Goal: Task Accomplishment & Management: Use online tool/utility

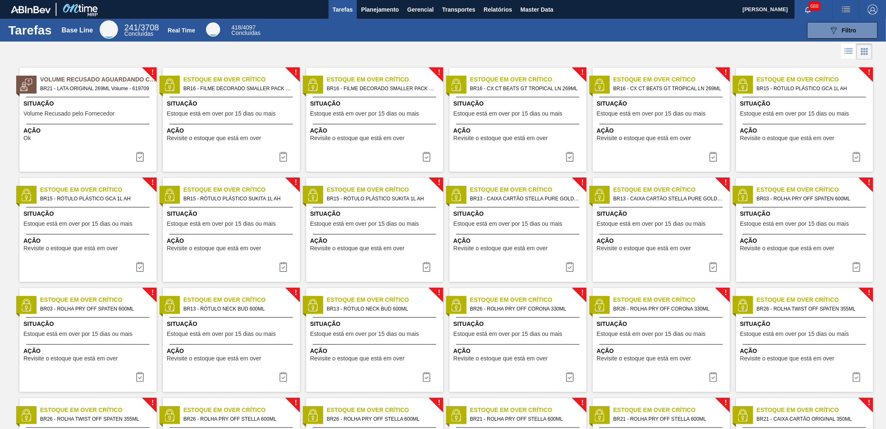
click at [497, 51] on div at bounding box center [443, 52] width 886 height 20
click at [524, 15] on button "Master Data" at bounding box center [536, 9] width 41 height 19
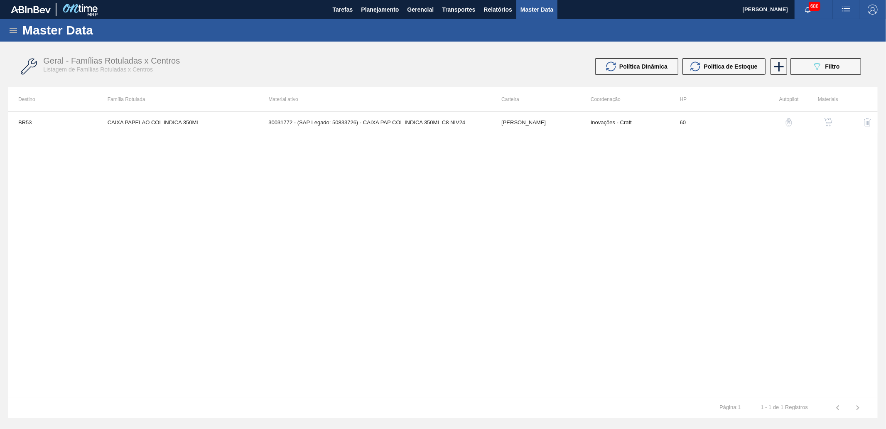
click at [7, 32] on div "Master Data" at bounding box center [443, 30] width 886 height 23
click at [12, 27] on icon at bounding box center [13, 30] width 10 height 10
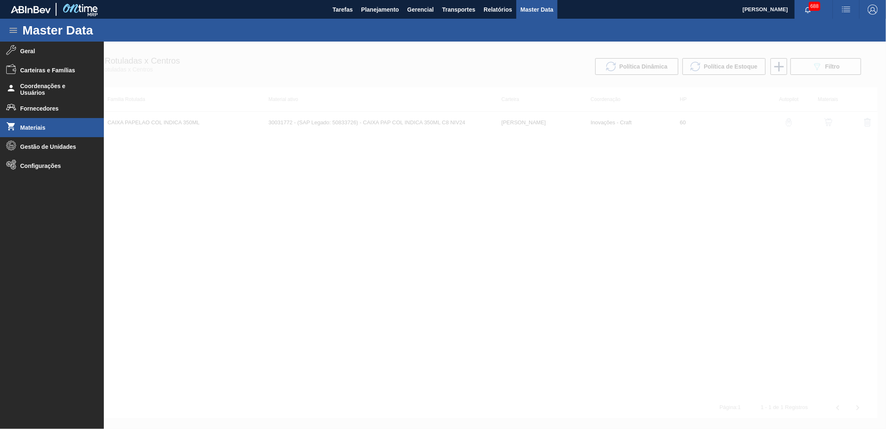
click at [61, 129] on span "Materiais" at bounding box center [54, 127] width 69 height 7
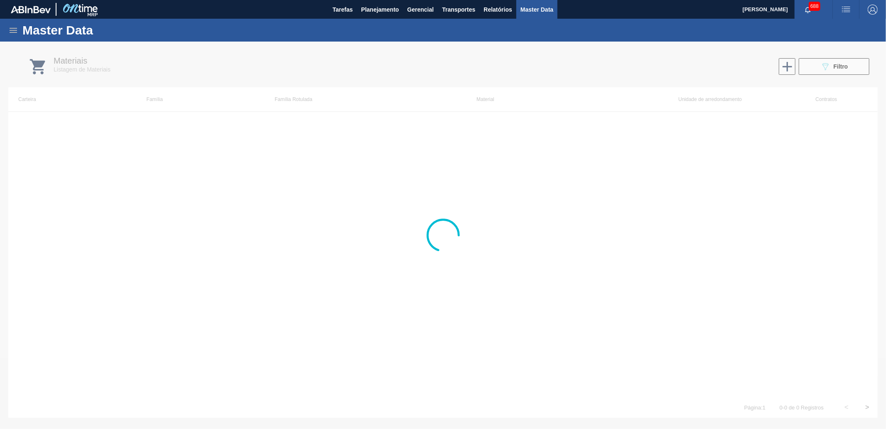
click at [15, 30] on icon at bounding box center [13, 30] width 7 height 5
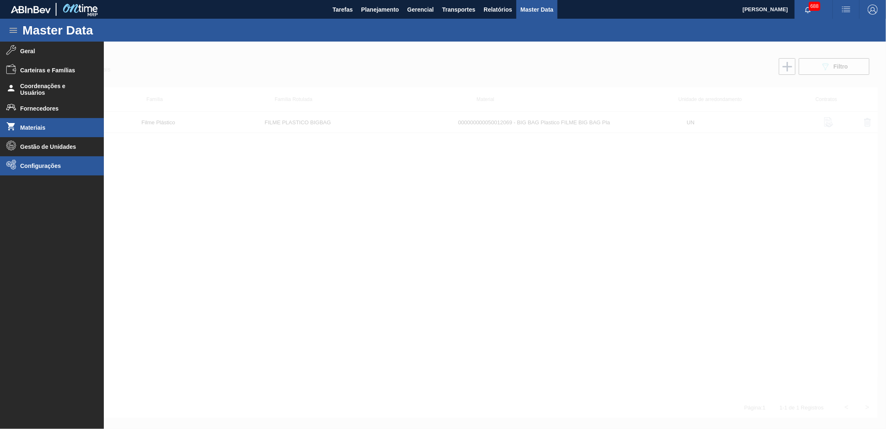
click at [48, 164] on span "Configurações" at bounding box center [54, 165] width 69 height 7
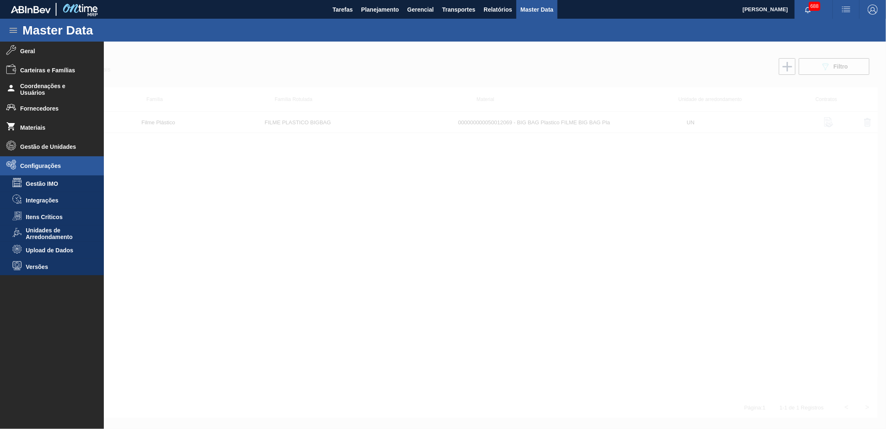
drag, startPoint x: 61, startPoint y: 250, endPoint x: 85, endPoint y: 247, distance: 24.7
click at [61, 250] on span "Upload de Dados" at bounding box center [58, 250] width 64 height 7
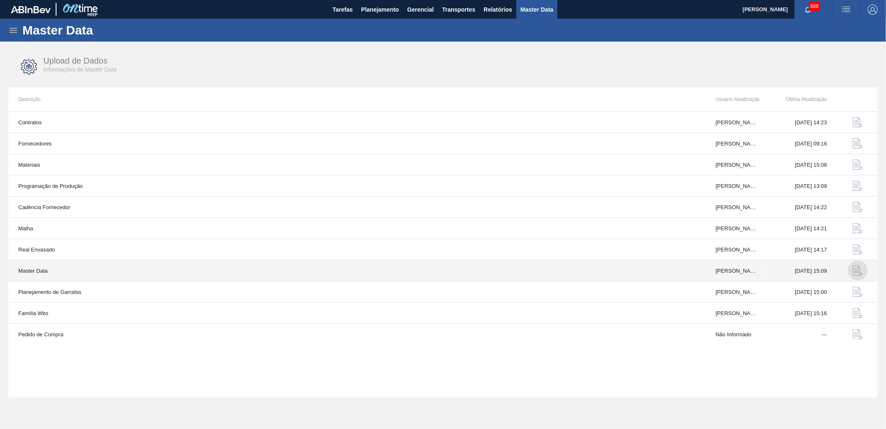
click at [857, 270] on img "button" at bounding box center [858, 270] width 10 height 10
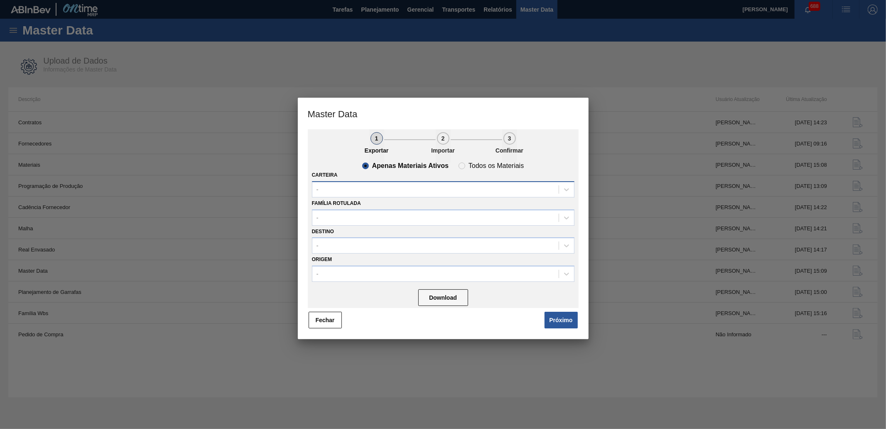
click at [361, 190] on div "-" at bounding box center [435, 189] width 246 height 12
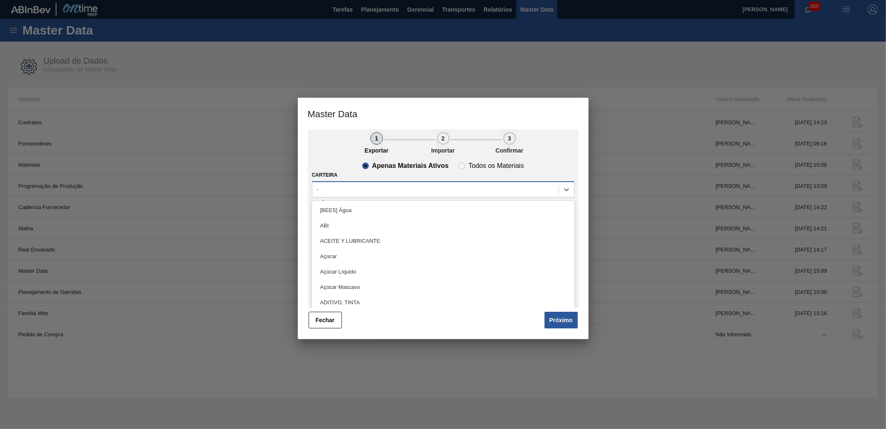
click at [395, 187] on div "-" at bounding box center [435, 189] width 246 height 12
type input "lata"
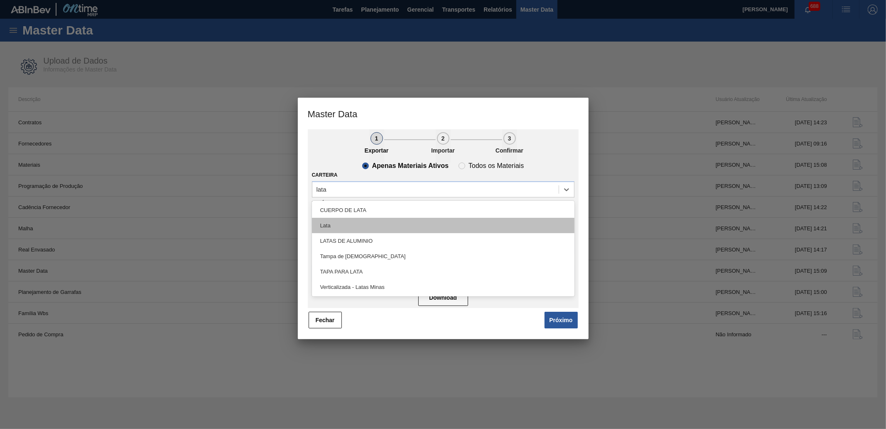
click at [354, 221] on div "Lata" at bounding box center [443, 225] width 263 height 15
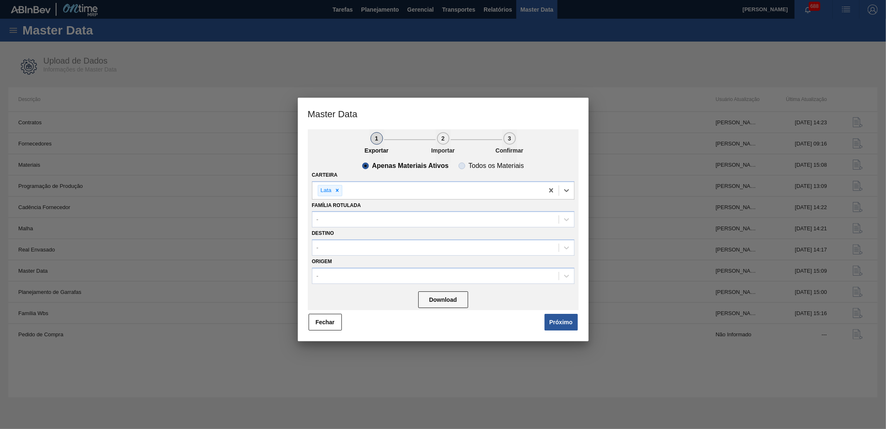
click at [0, 0] on slot "Todos os Materiais" at bounding box center [0, 0] width 0 height 0
click at [469, 164] on input "Todos os Materiais" at bounding box center [461, 165] width 13 height 13
radio input "true"
radio input "false"
click at [453, 302] on button "Download" at bounding box center [443, 299] width 50 height 17
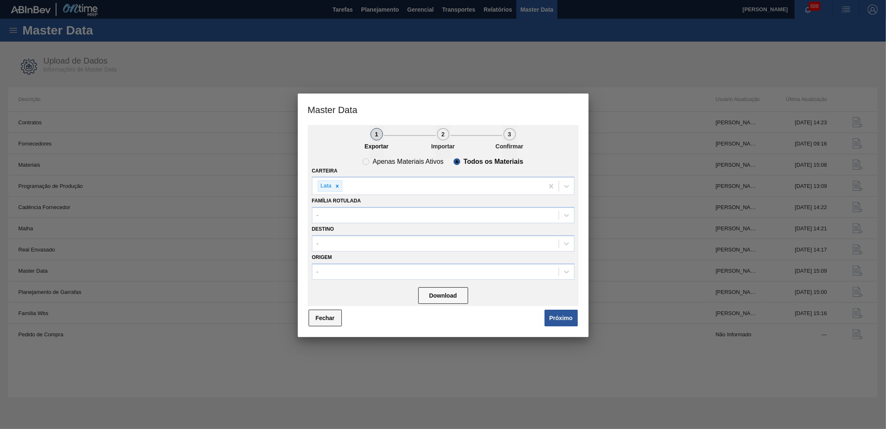
click at [332, 313] on button "Fechar" at bounding box center [325, 318] width 33 height 17
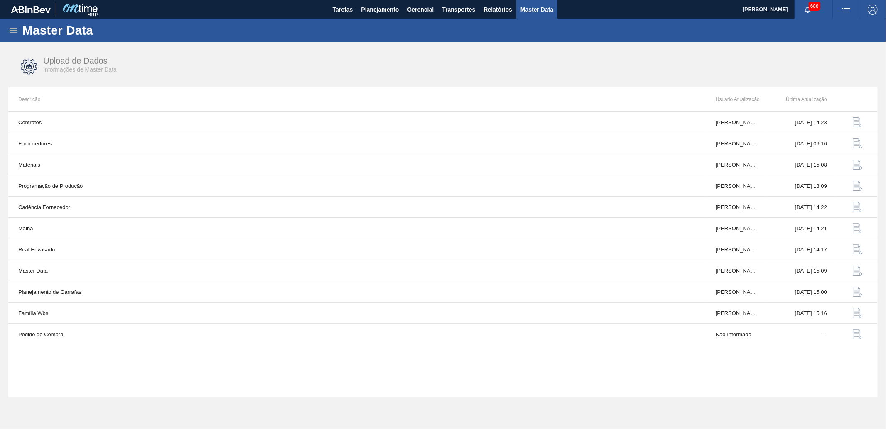
click at [12, 37] on div "Master Data" at bounding box center [443, 30] width 886 height 23
click at [7, 30] on div "Master Data" at bounding box center [443, 30] width 886 height 23
click at [12, 27] on icon at bounding box center [13, 30] width 10 height 10
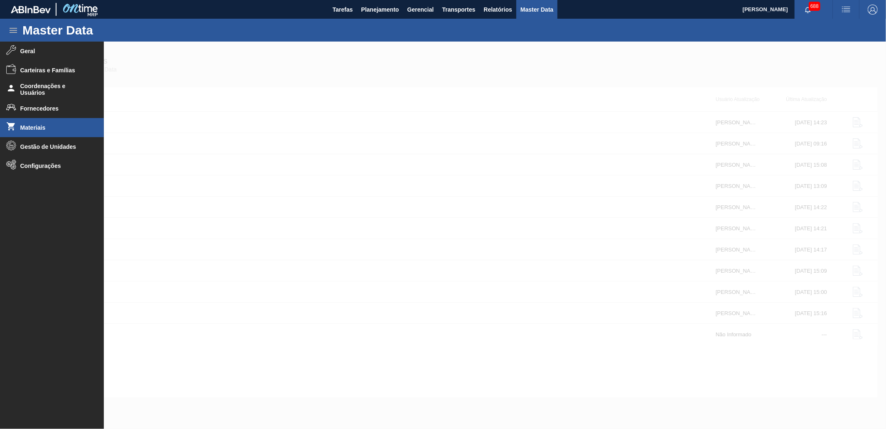
click at [50, 127] on span "Materiais" at bounding box center [54, 127] width 69 height 7
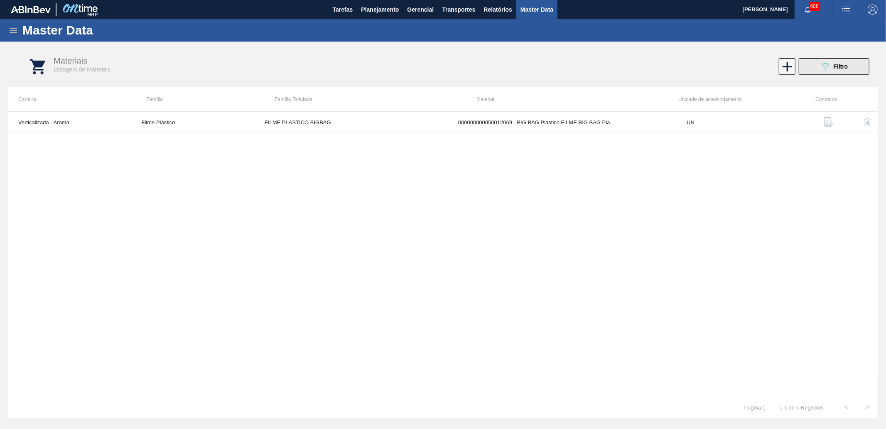
click at [824, 61] on button "089F7B8B-B2A5-4AFE-B5C0-19BA573D28AC Filtro" at bounding box center [834, 66] width 71 height 17
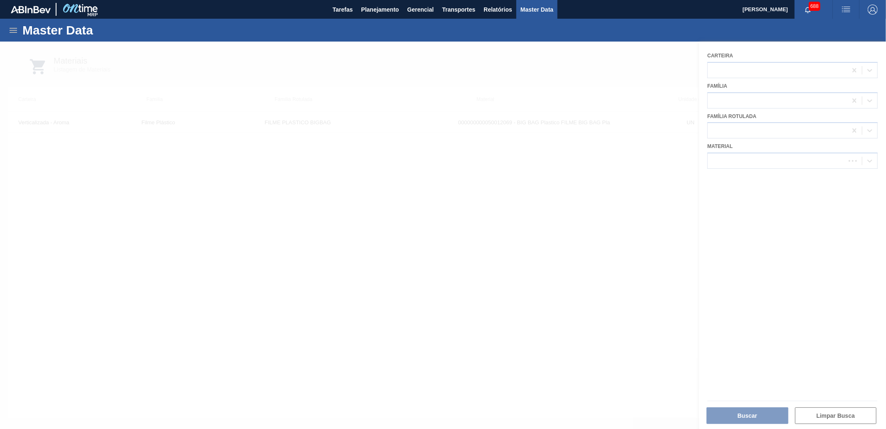
click at [732, 155] on div at bounding box center [443, 235] width 886 height 387
click at [733, 157] on div at bounding box center [443, 235] width 886 height 387
click at [745, 155] on div at bounding box center [443, 235] width 886 height 387
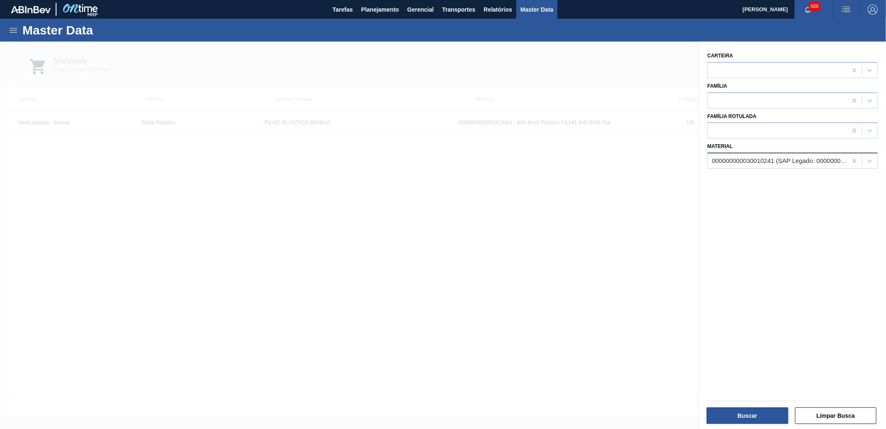
click at [739, 159] on div "000000000030010241 (SAP Legado: 000000000050012069) - BIG BAG Plastico FILME BI…" at bounding box center [780, 160] width 136 height 7
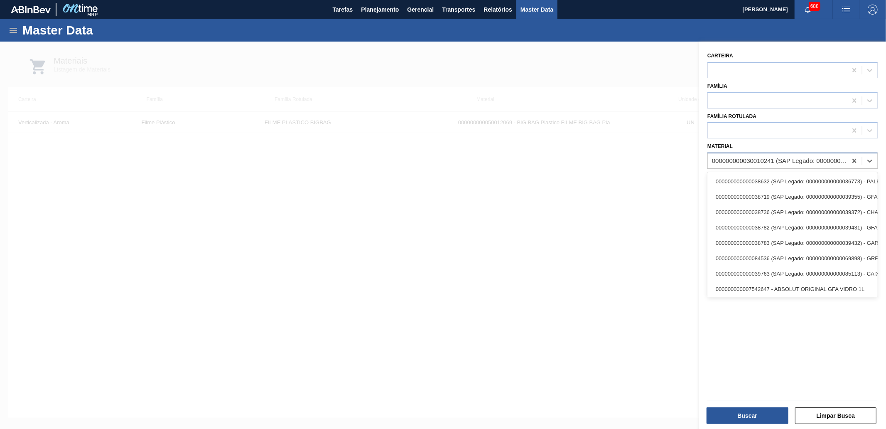
paste input "30030803"
type input "30030803"
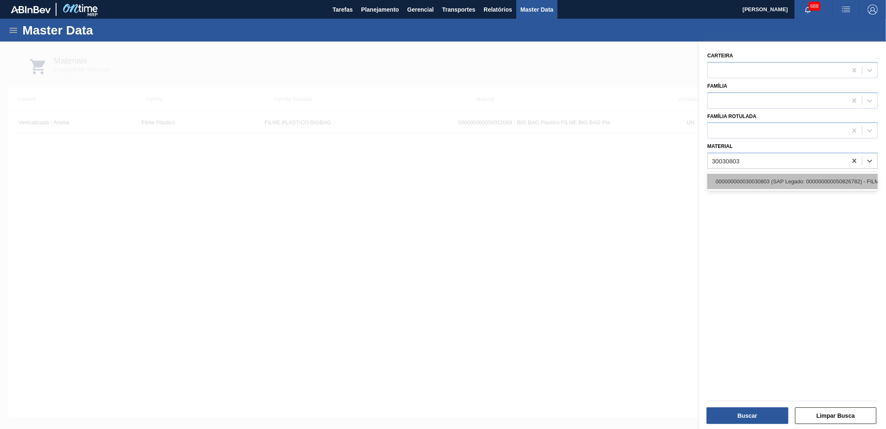
click at [750, 179] on div "000000000030030803 (SAP Legado: 000000000050826782) - FILME STRETCH 750 X 25 AU…" at bounding box center [793, 181] width 170 height 15
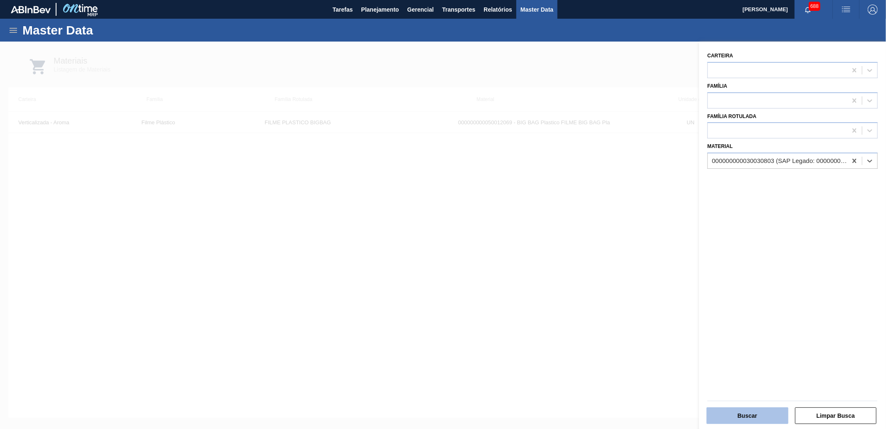
click at [744, 408] on button "Buscar" at bounding box center [748, 415] width 82 height 17
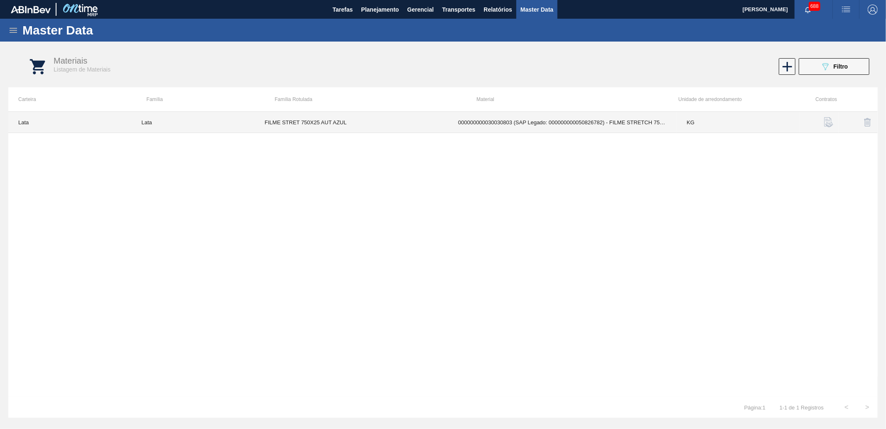
click at [363, 120] on td "FILME STRET 750X25 AUT AZUL" at bounding box center [352, 122] width 194 height 21
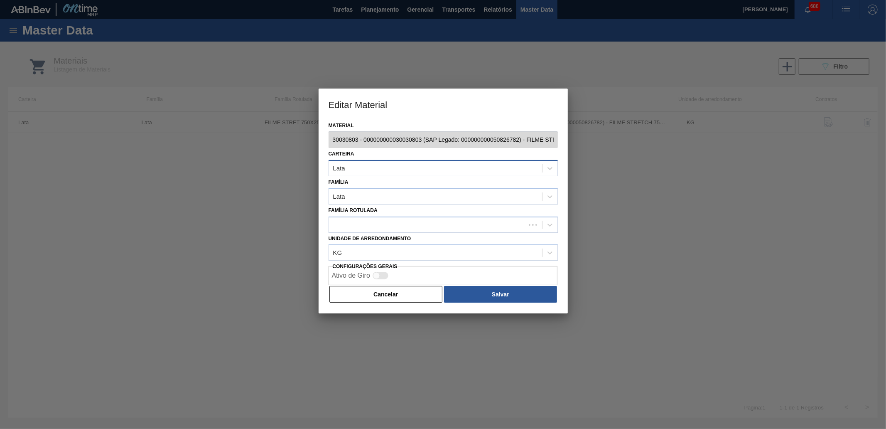
click at [358, 165] on div "Lata" at bounding box center [435, 168] width 213 height 12
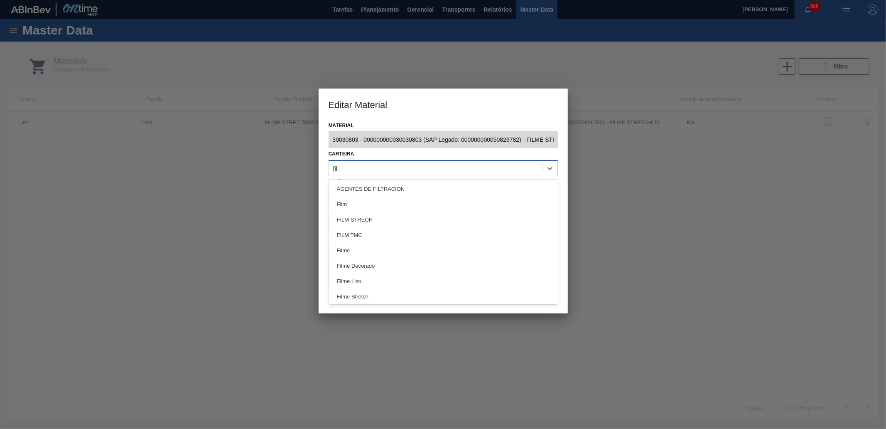
type input "filme"
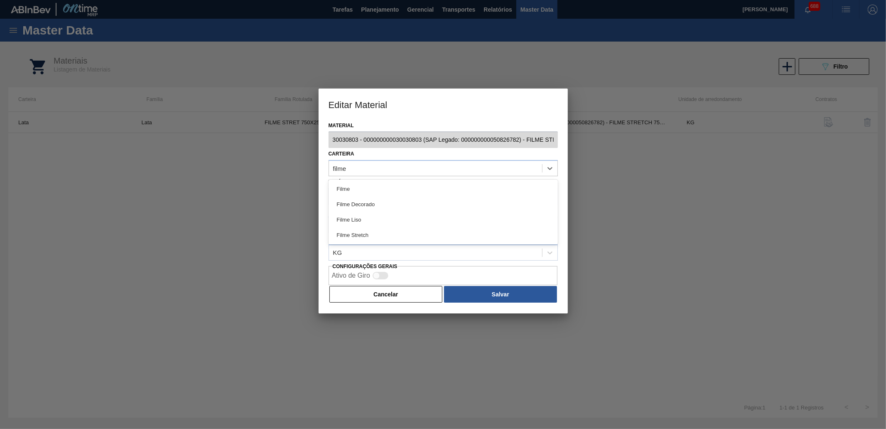
drag, startPoint x: 376, startPoint y: 237, endPoint x: 372, endPoint y: 230, distance: 7.4
click at [376, 236] on div "Filme Stretch" at bounding box center [443, 234] width 229 height 15
click at [360, 195] on div at bounding box center [435, 196] width 213 height 12
type input "f"
click at [363, 222] on div "Filme Stretch" at bounding box center [443, 216] width 229 height 15
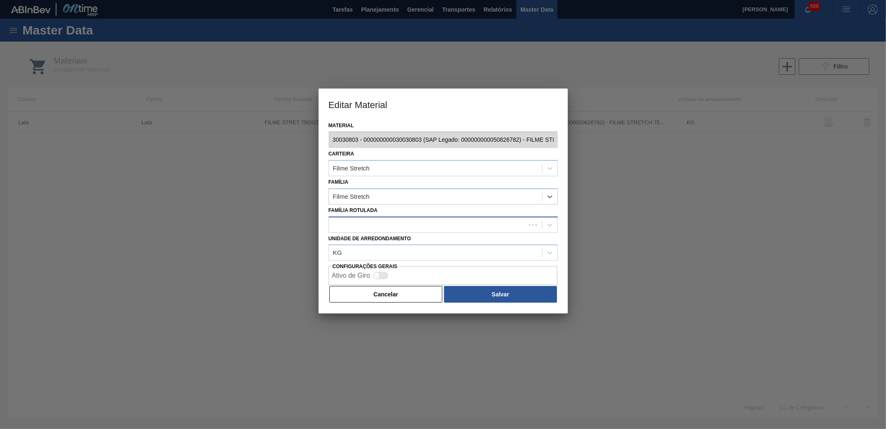
click at [364, 223] on div at bounding box center [427, 225] width 197 height 12
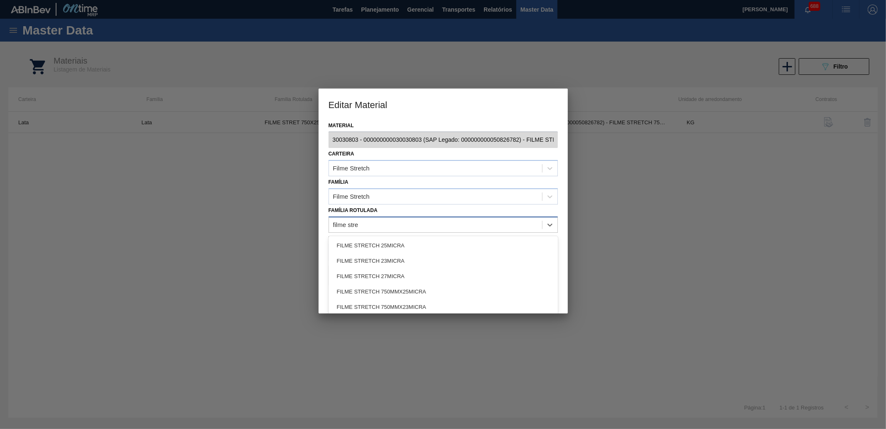
type Rotulada "filme stre"
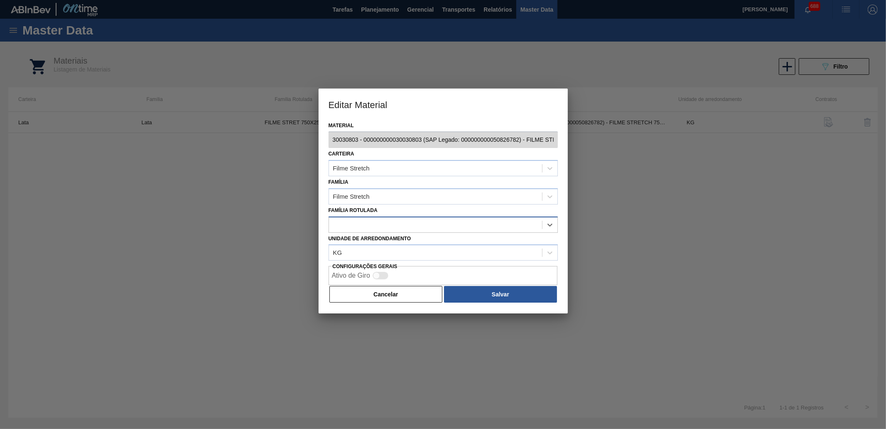
click at [366, 226] on div at bounding box center [435, 225] width 213 height 12
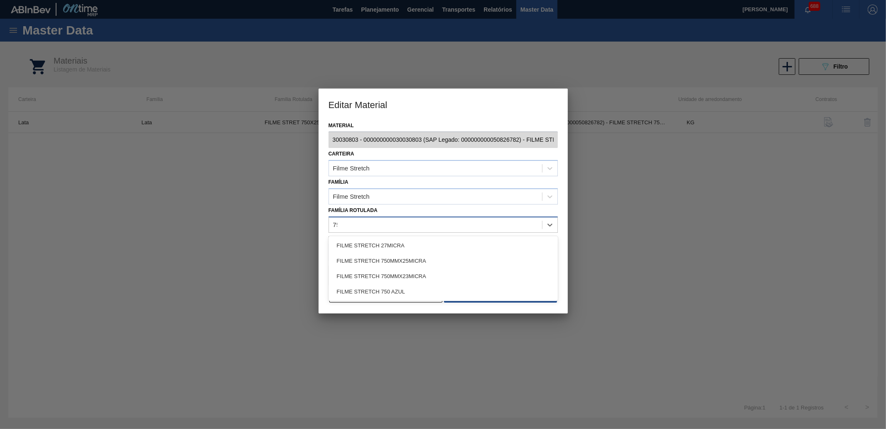
type Rotulada "750"
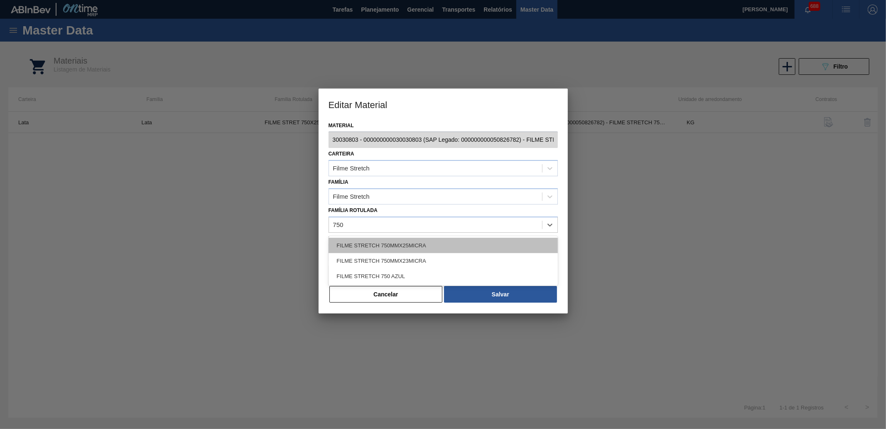
click at [443, 241] on div "FILME STRETCH 750MMX25MICRA" at bounding box center [443, 245] width 229 height 15
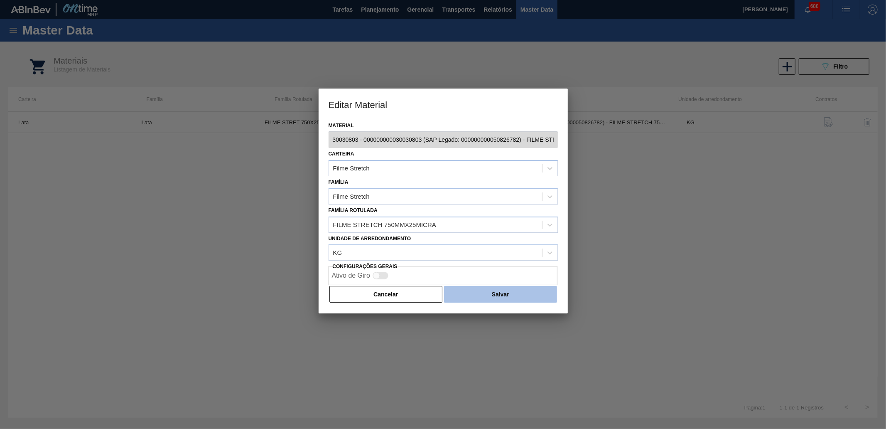
click at [457, 286] on button "Salvar" at bounding box center [500, 294] width 113 height 17
